Goal: Download file/media

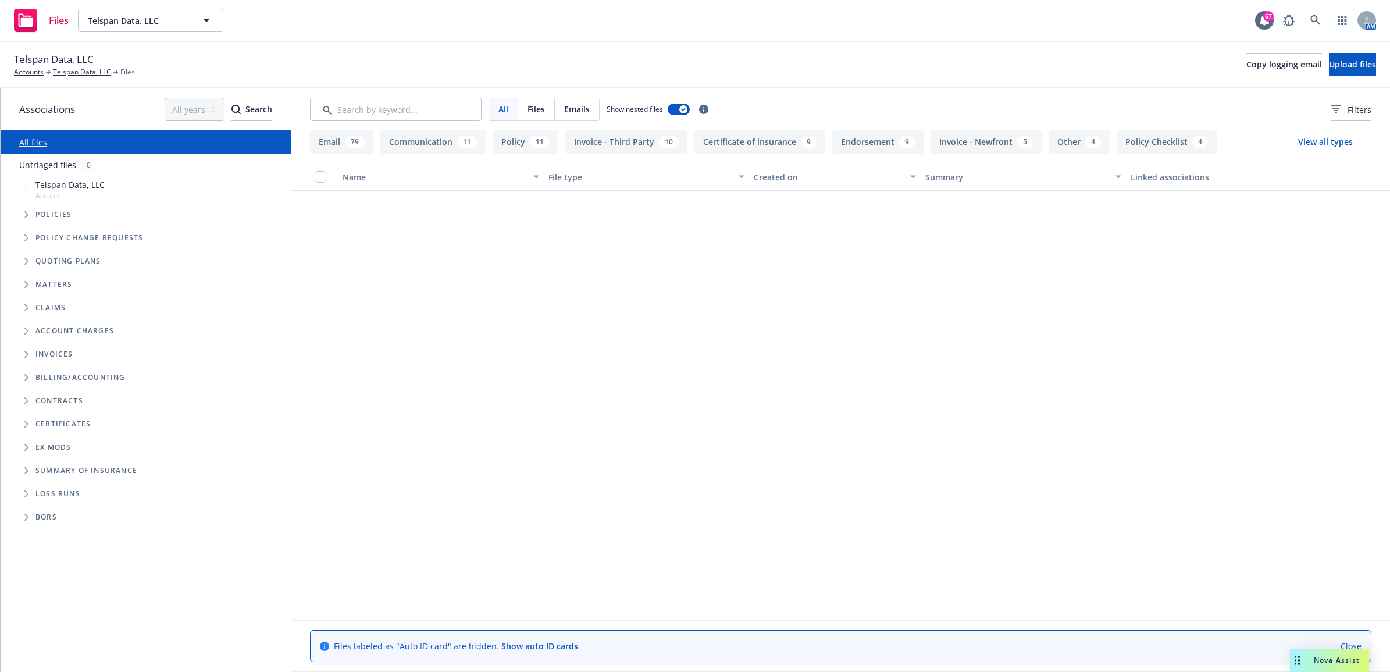
scroll to position [1600, 0]
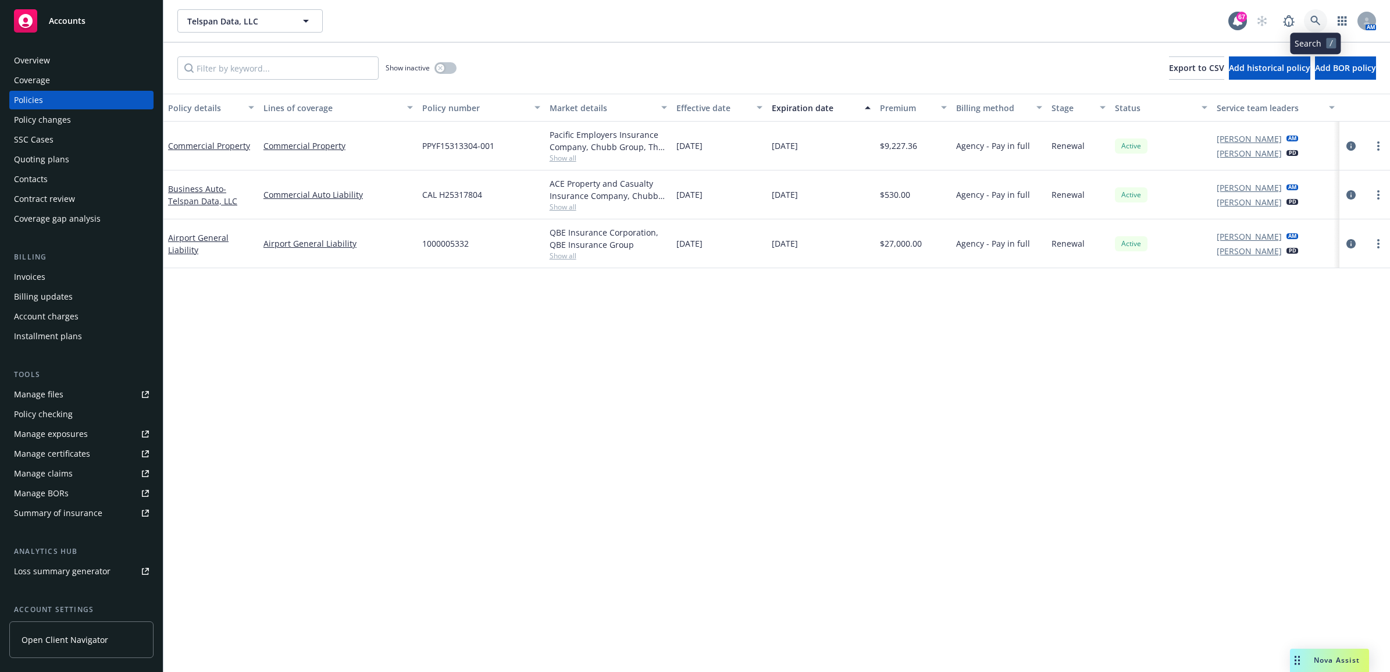
click at [1315, 12] on link at bounding box center [1315, 20] width 23 height 23
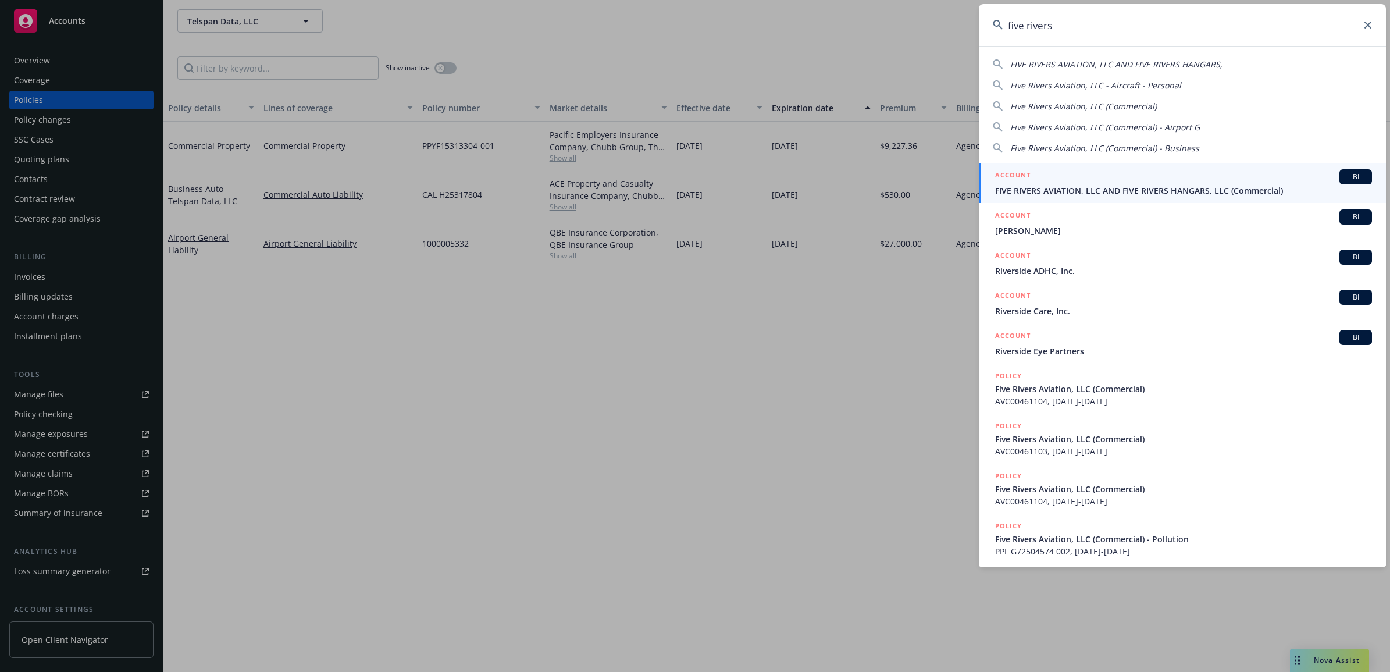
type input "five rivers"
drag, startPoint x: 1150, startPoint y: 187, endPoint x: 1149, endPoint y: 163, distance: 23.3
click at [1150, 187] on span "FIVE RIVERS AVIATION, LLC AND FIVE RIVERS HANGARS, LLC (Commercial)" at bounding box center [1183, 190] width 377 height 12
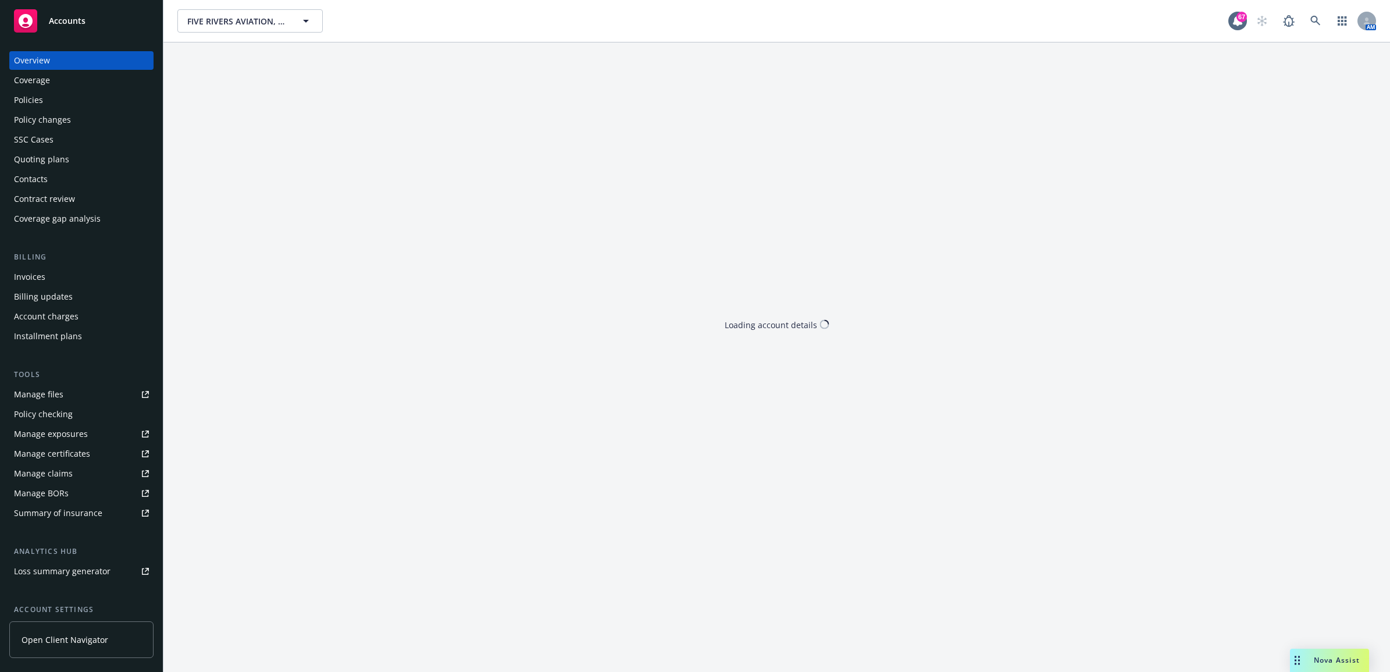
click at [84, 105] on div "Policies" at bounding box center [81, 100] width 135 height 19
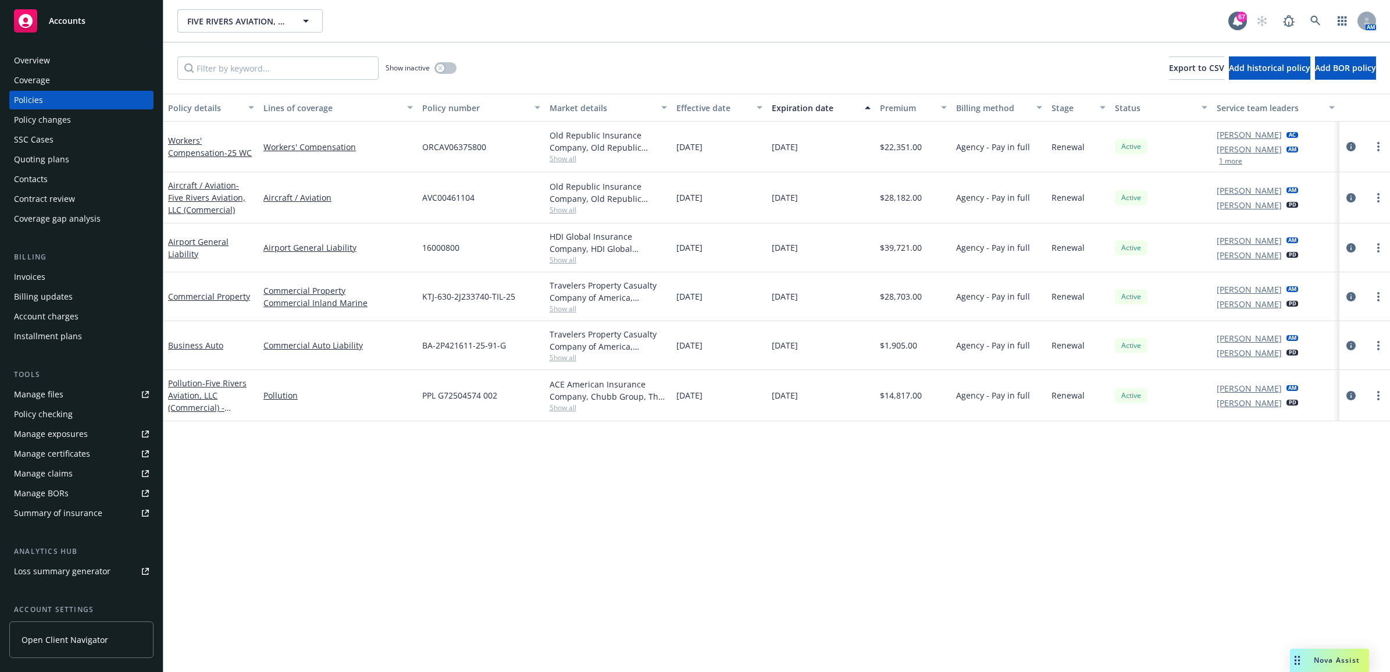
click at [65, 397] on link "Manage files" at bounding box center [81, 394] width 144 height 19
click at [1356, 347] on link "circleInformation" at bounding box center [1351, 346] width 14 height 14
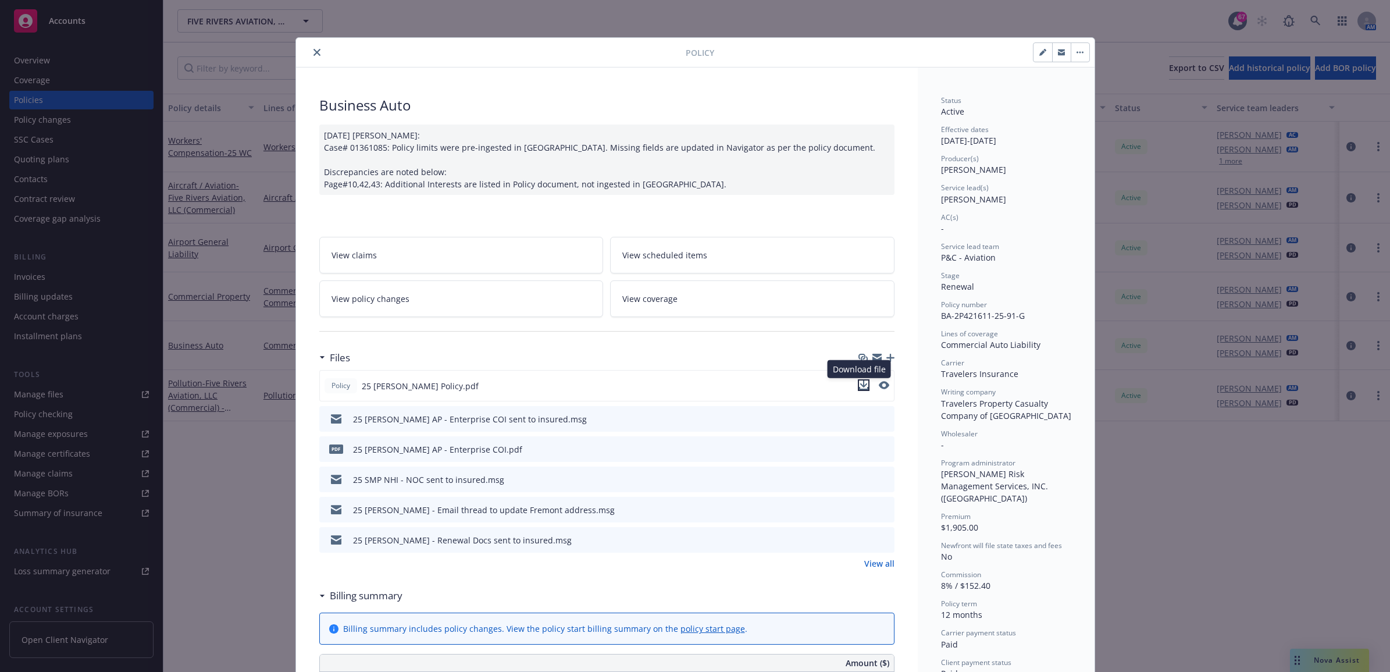
click at [859, 385] on icon "download file" at bounding box center [863, 384] width 9 height 9
click at [310, 56] on button "close" at bounding box center [317, 52] width 14 height 14
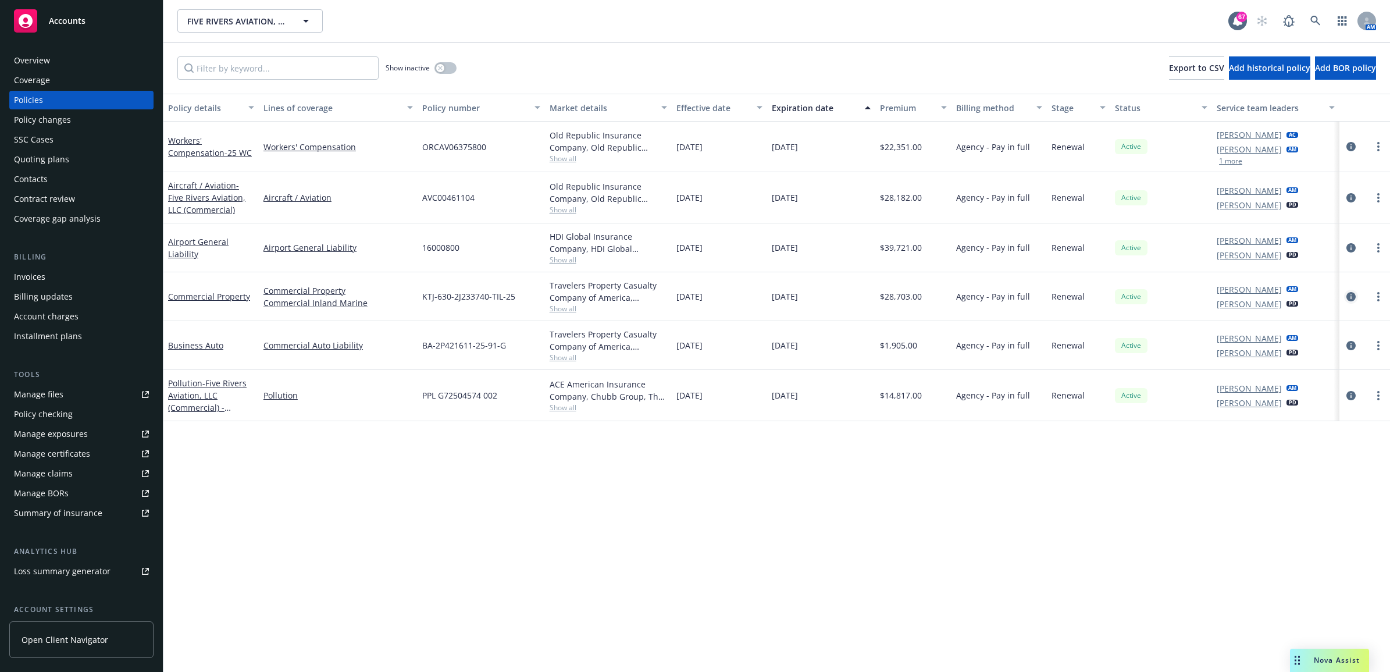
click at [1356, 296] on link "circleInformation" at bounding box center [1351, 297] width 14 height 14
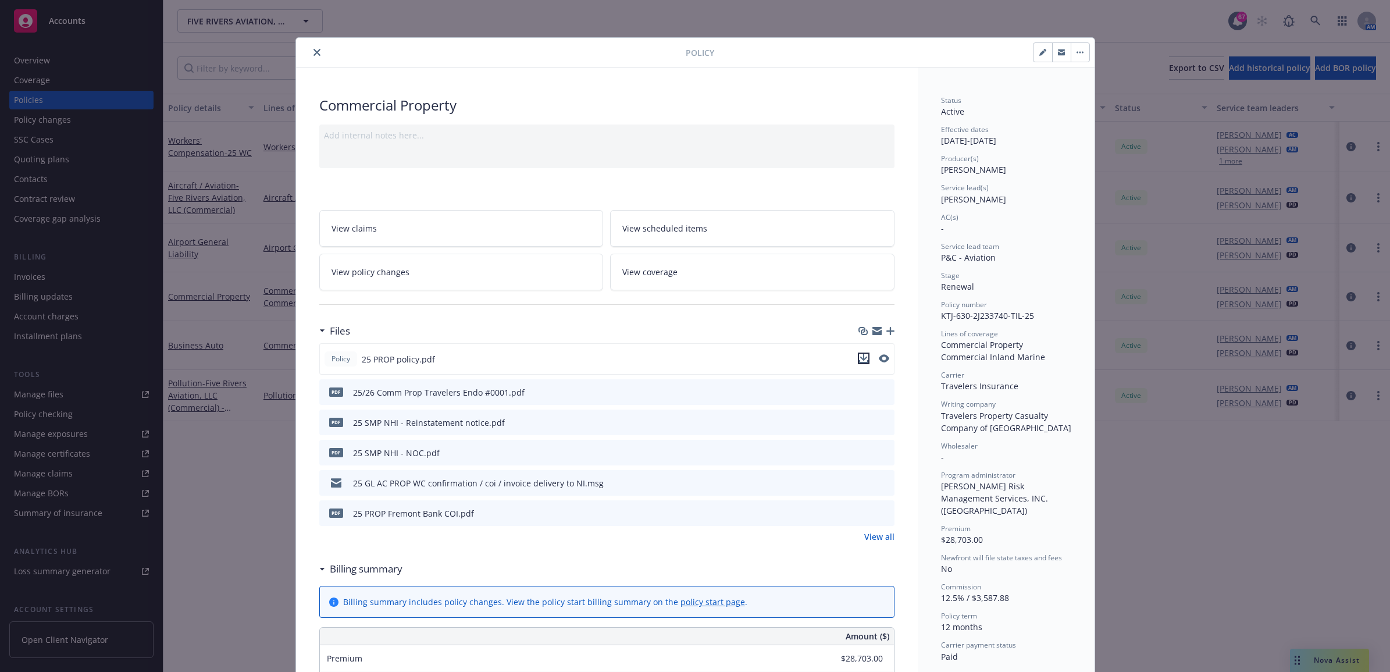
click at [859, 358] on icon "download file" at bounding box center [863, 358] width 9 height 9
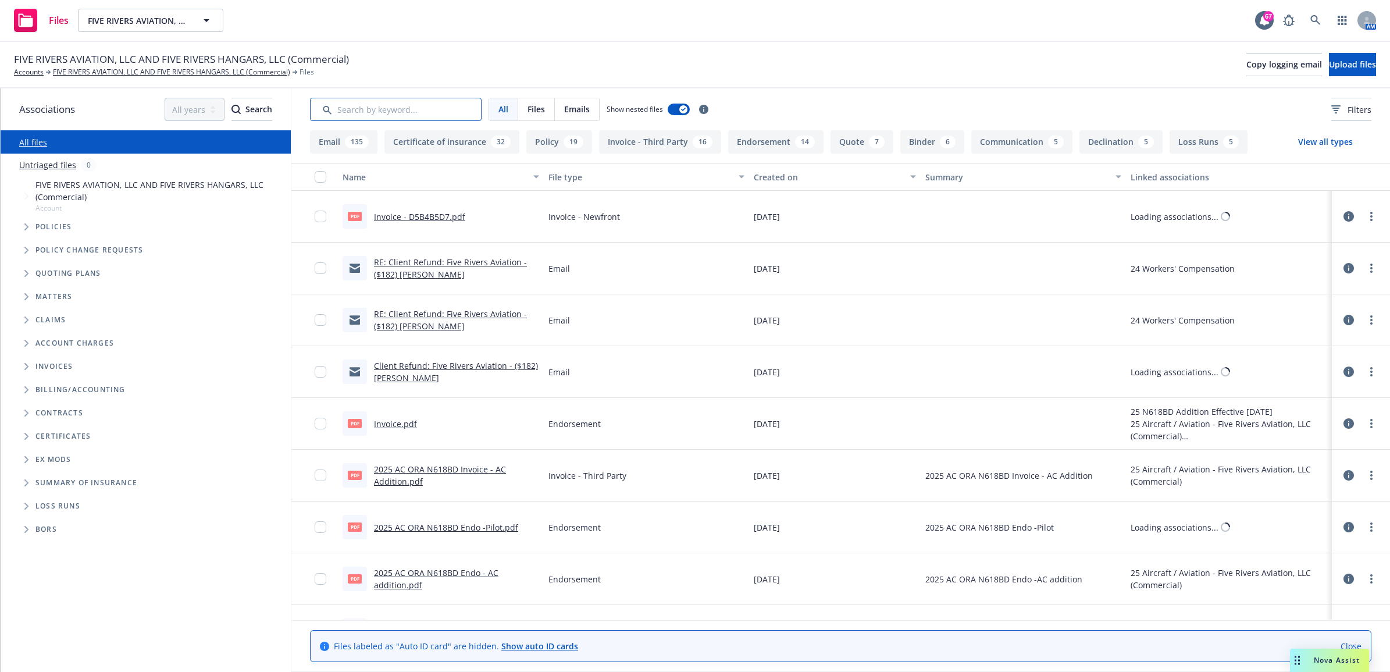
click at [387, 103] on input "Search by keyword..." at bounding box center [396, 109] width 172 height 23
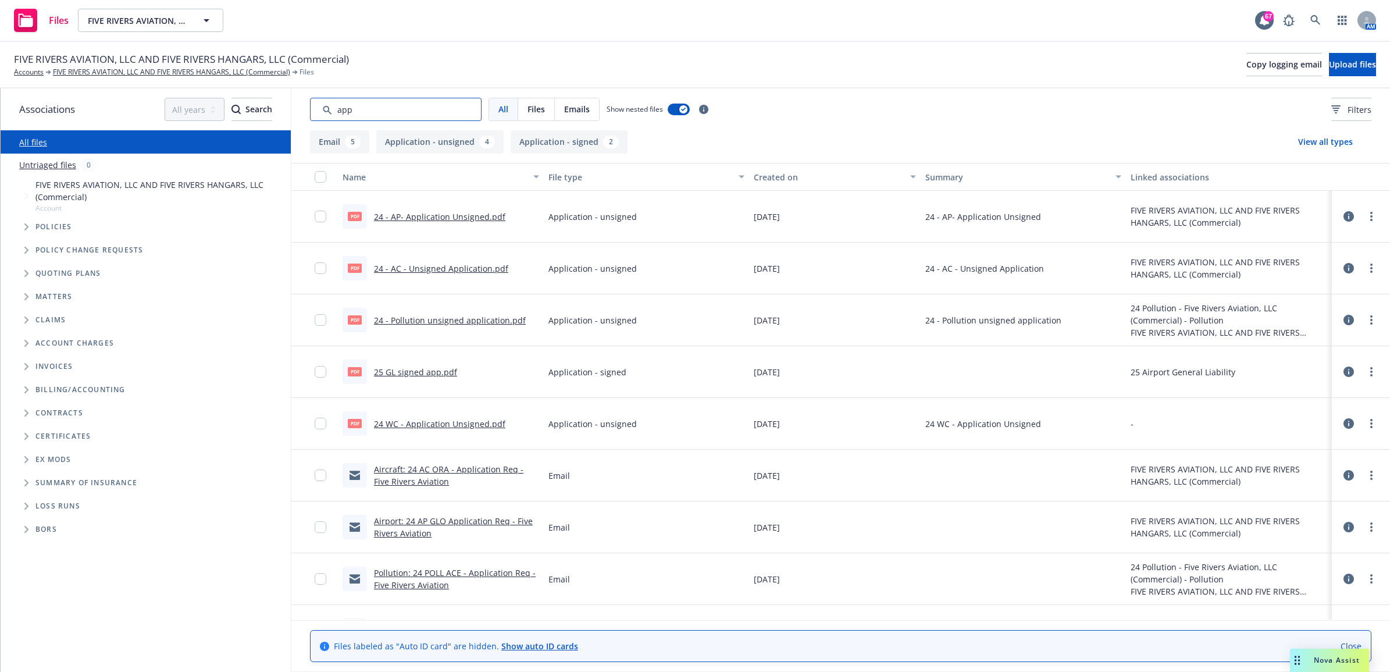
type input "app"
click at [418, 371] on link "25 GL signed app.pdf" at bounding box center [415, 371] width 83 height 11
